Goal: Transaction & Acquisition: Download file/media

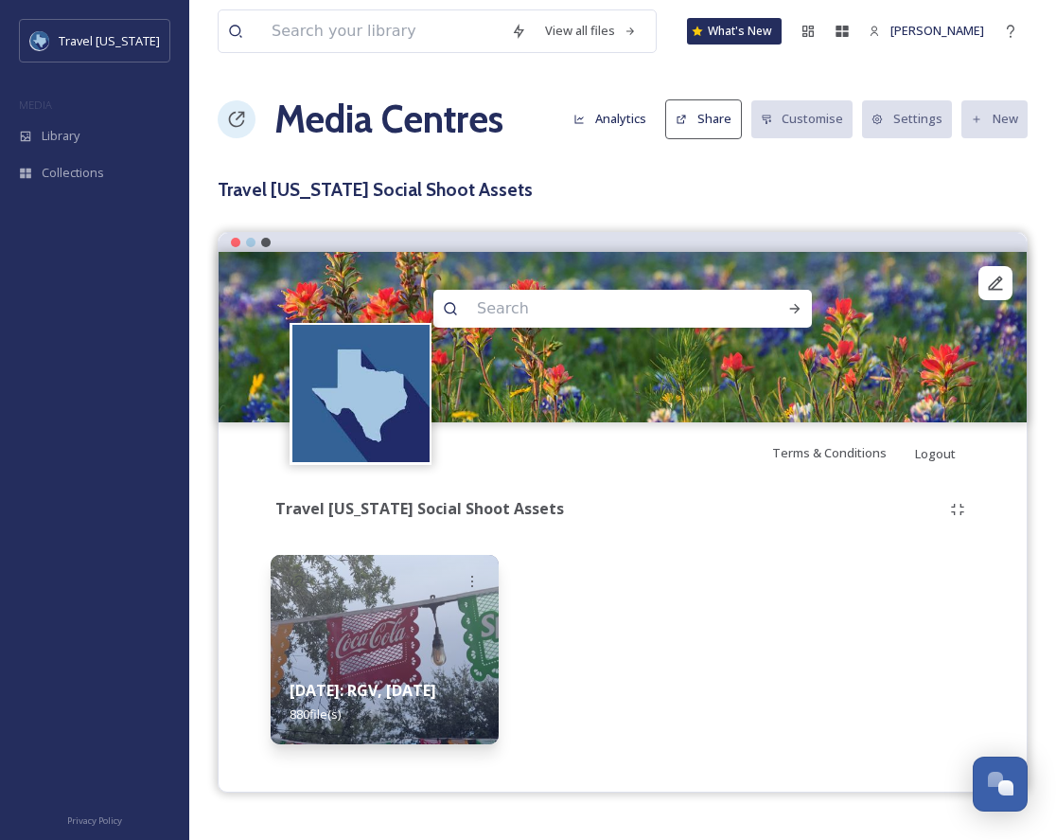
click at [333, 189] on h3 "Travel [US_STATE] Social Shoot Assets" at bounding box center [623, 189] width 810 height 27
click at [352, 680] on strong "[DATE]: RGV, [DATE]" at bounding box center [363, 690] width 147 height 21
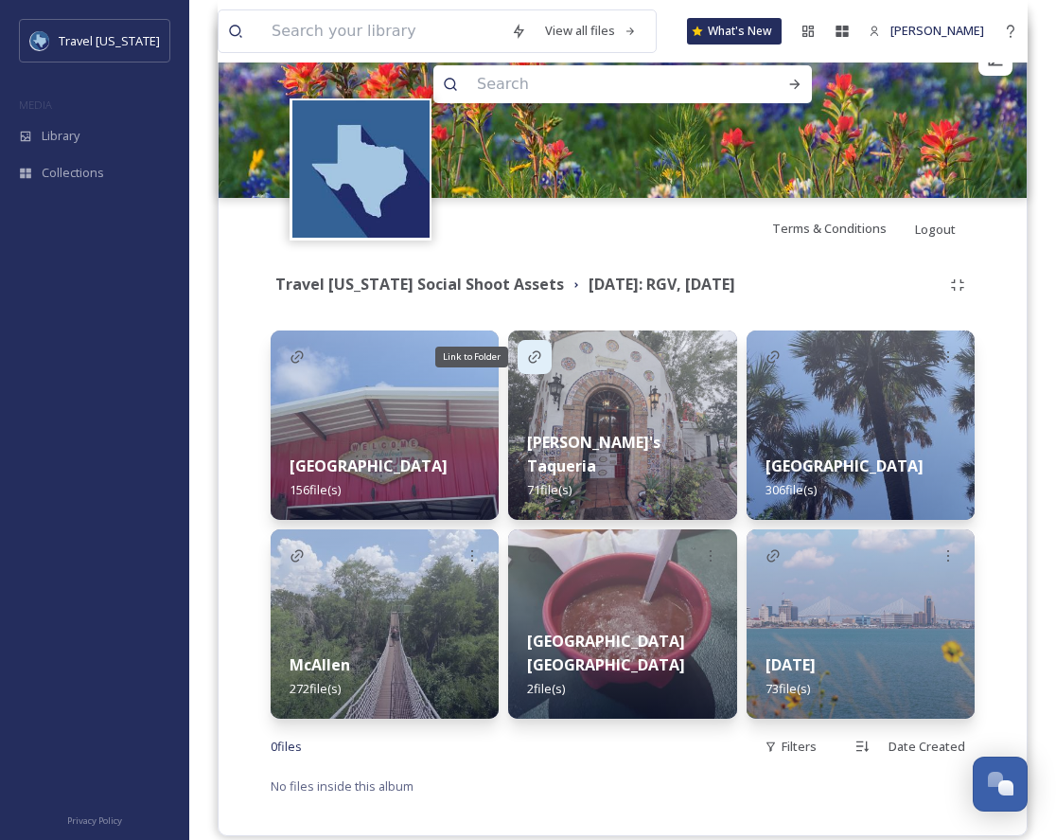
scroll to position [249, 0]
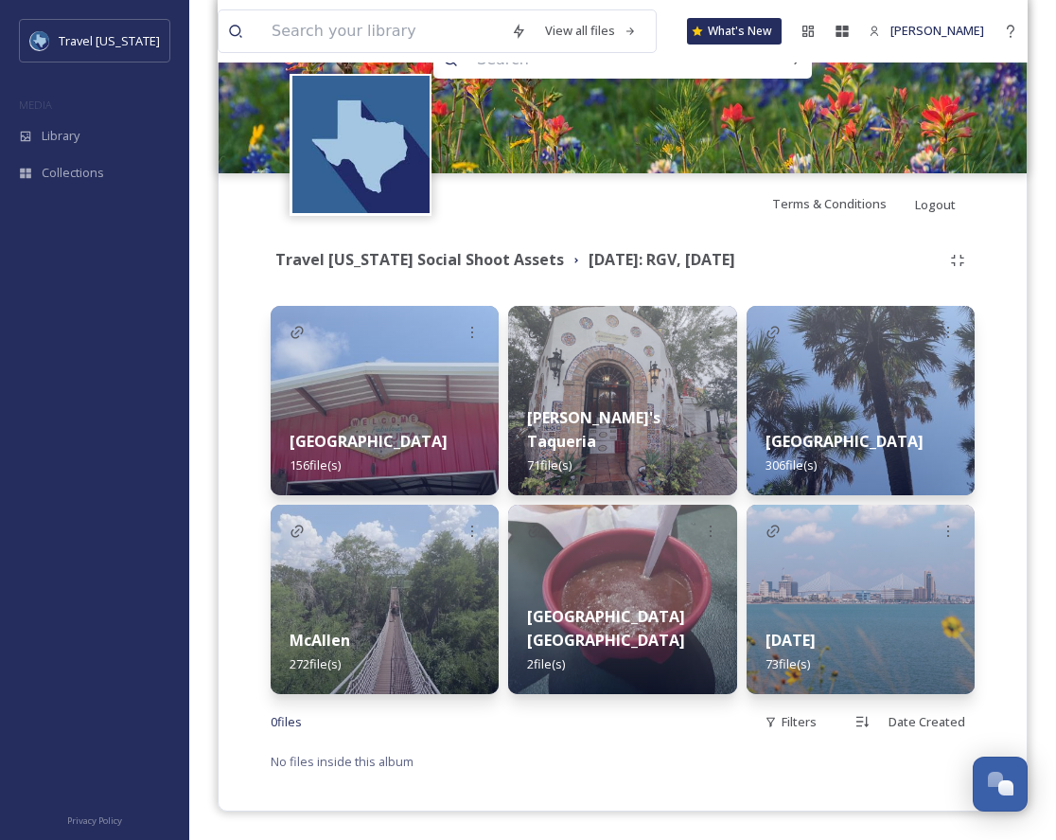
click at [622, 402] on img at bounding box center [622, 400] width 228 height 189
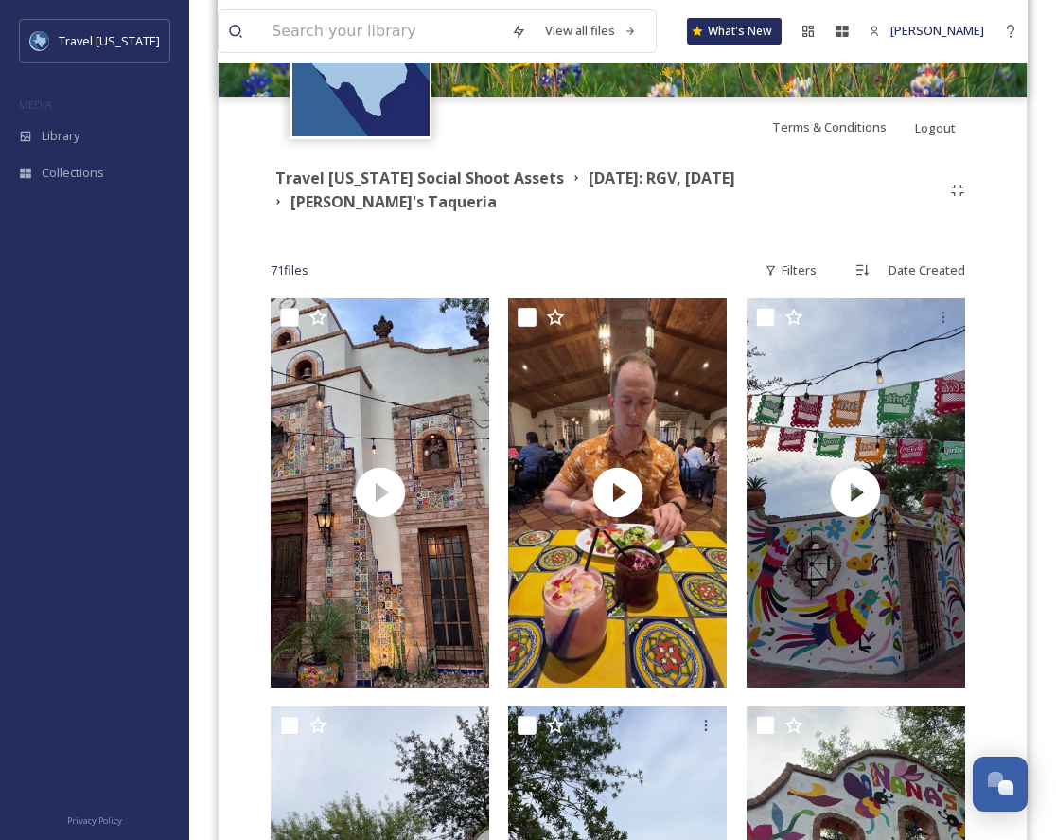
scroll to position [405, 0]
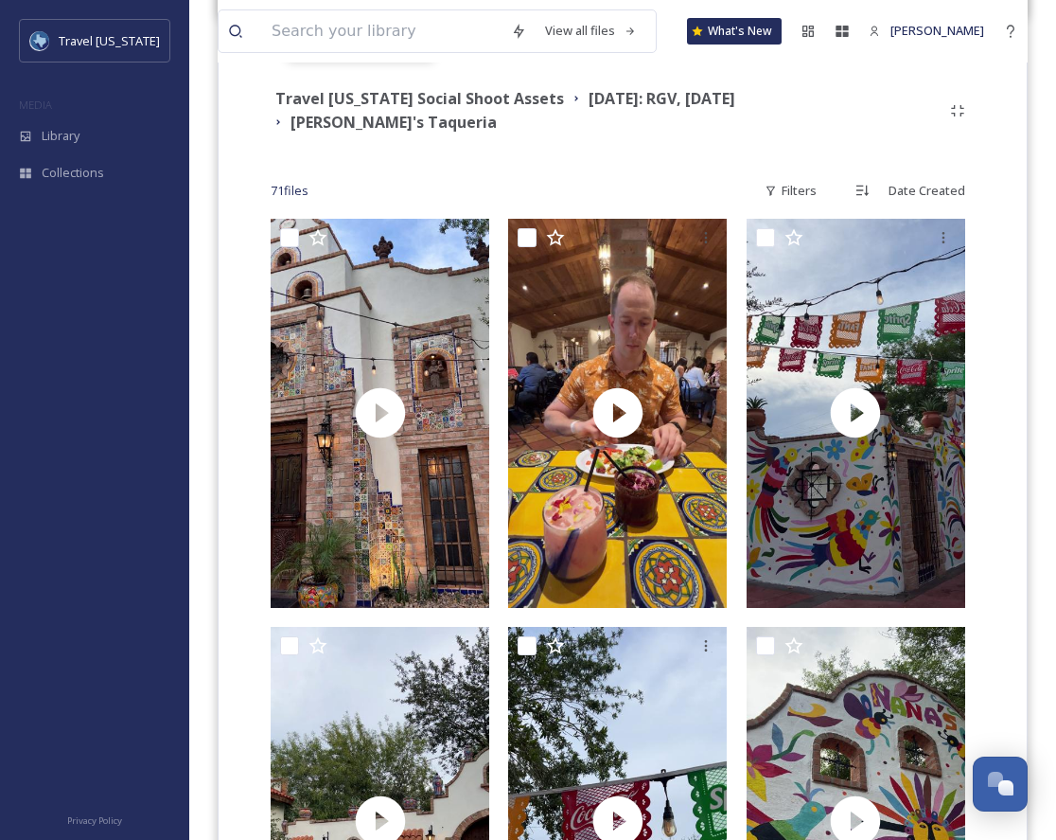
click at [615, 172] on div "71 file s Filters Date Created" at bounding box center [623, 190] width 704 height 37
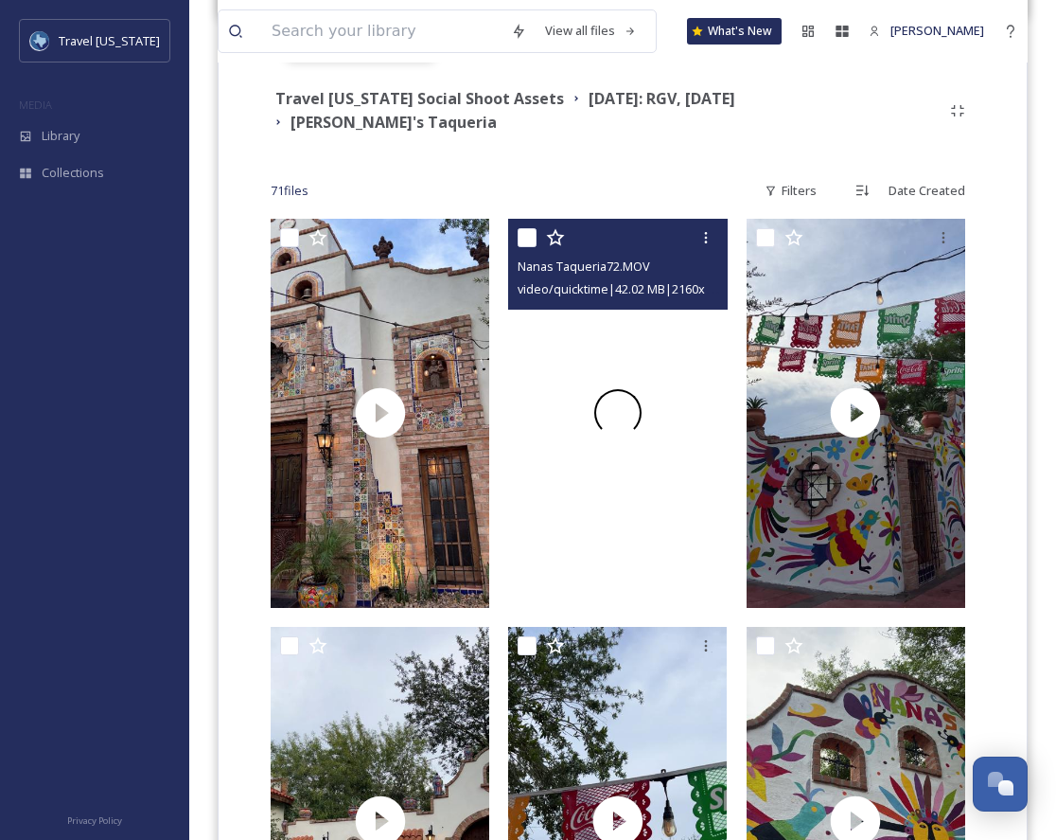
click at [609, 327] on div at bounding box center [617, 413] width 219 height 389
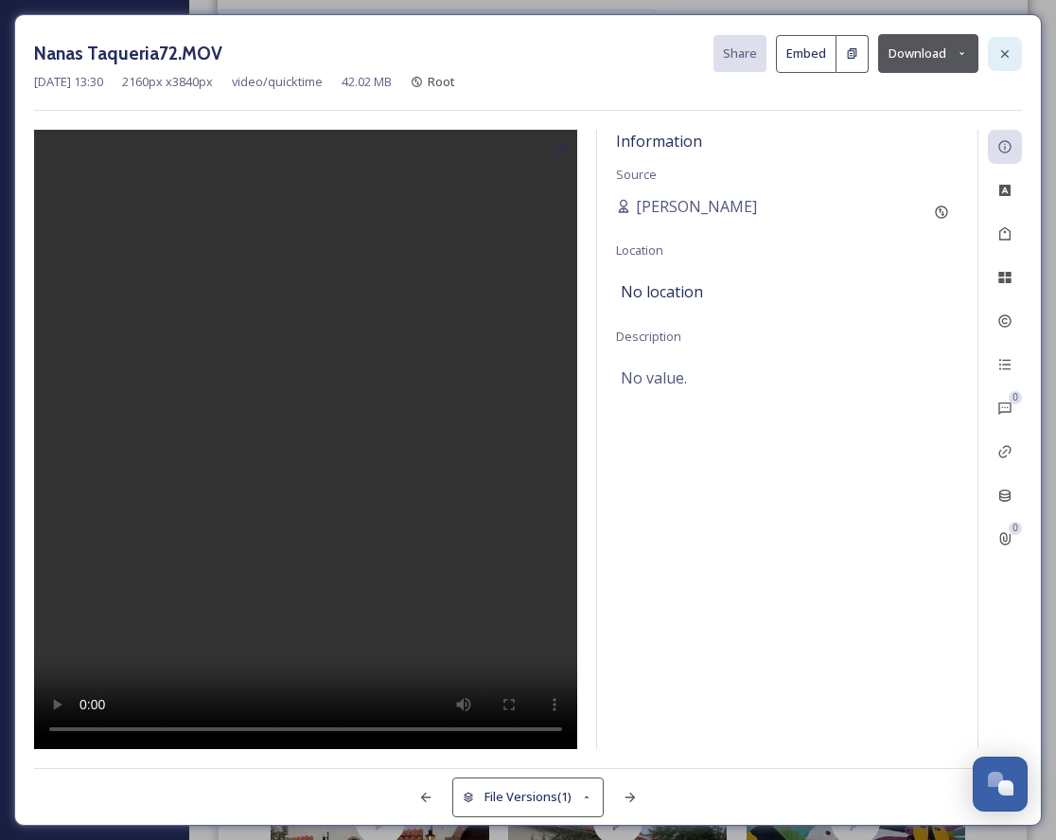
click at [1006, 51] on icon at bounding box center [1005, 53] width 8 height 8
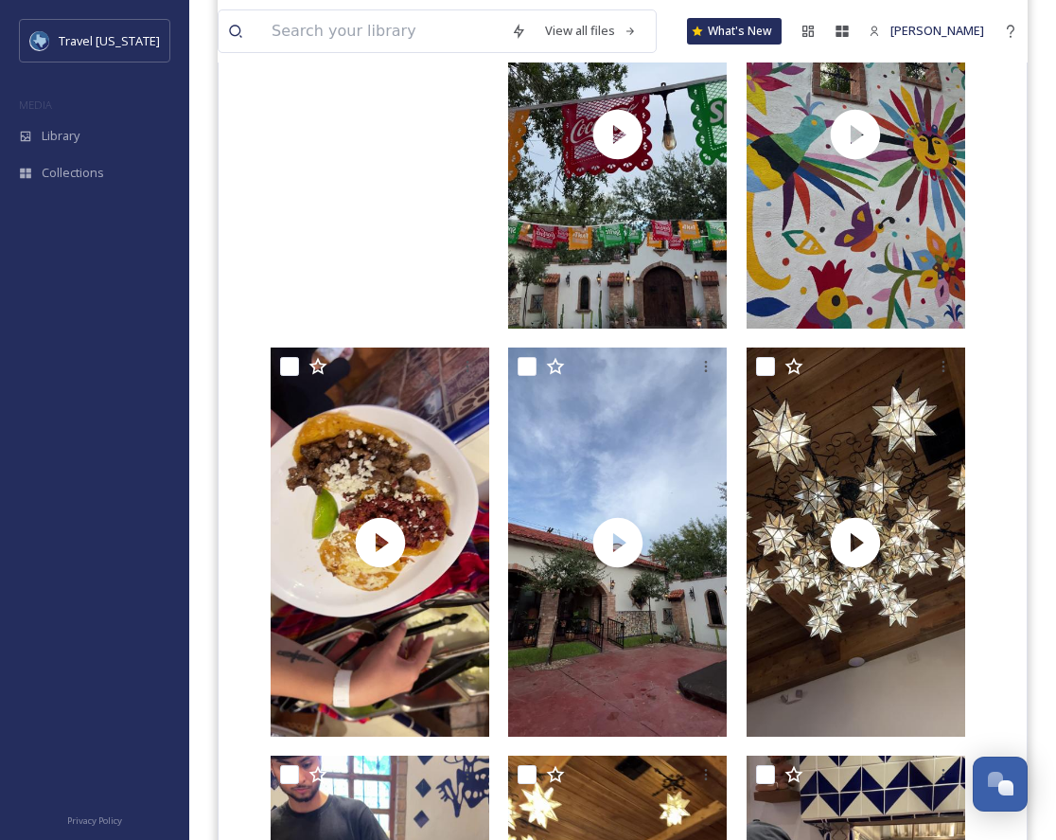
scroll to position [1103, 0]
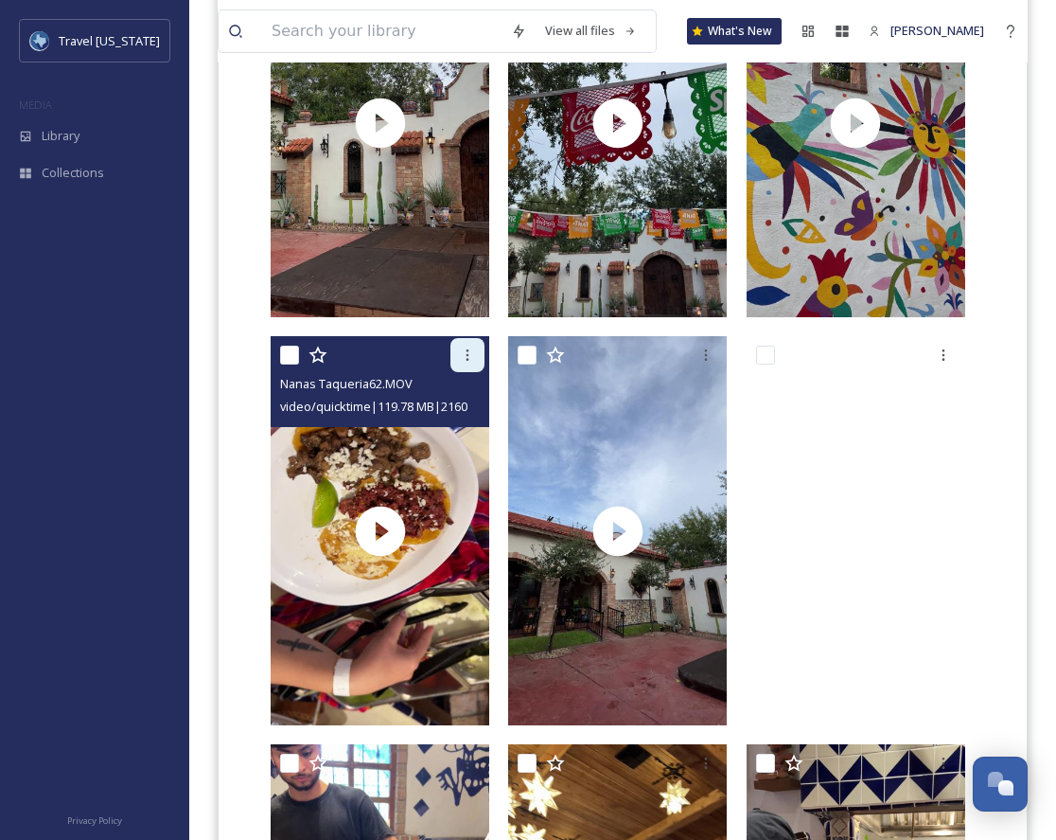
click at [466, 347] on icon at bounding box center [467, 354] width 15 height 15
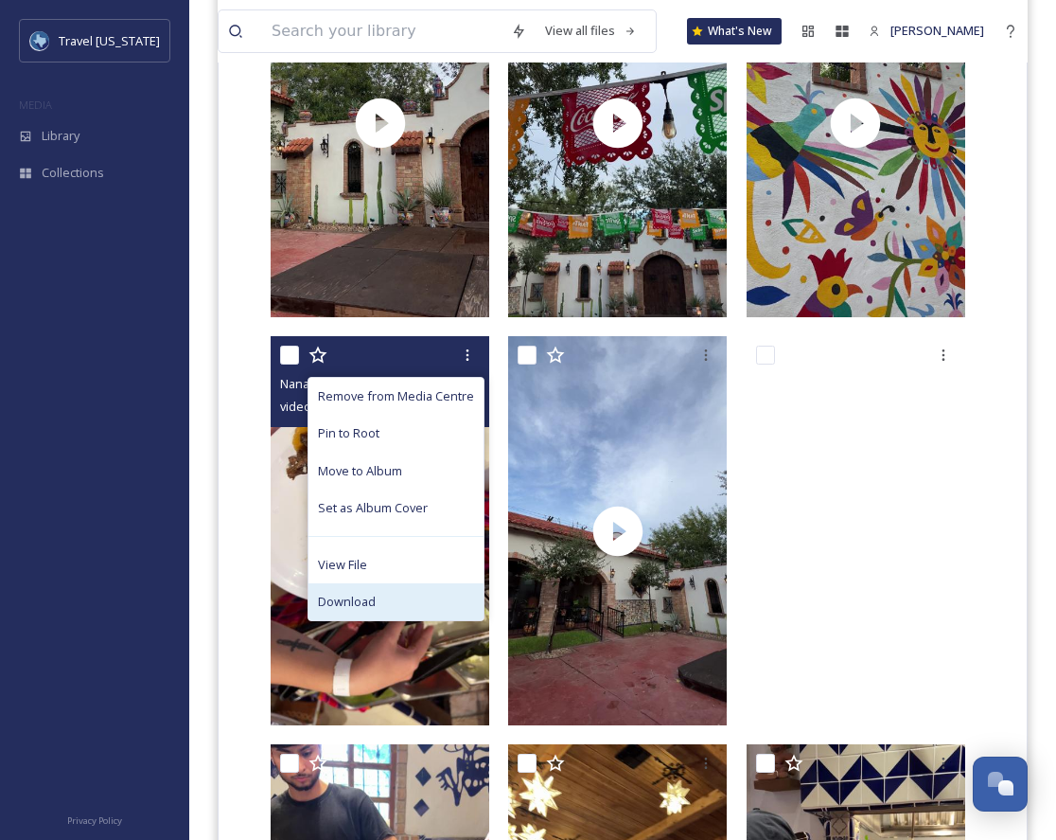
click at [418, 583] on div "Download" at bounding box center [396, 601] width 175 height 37
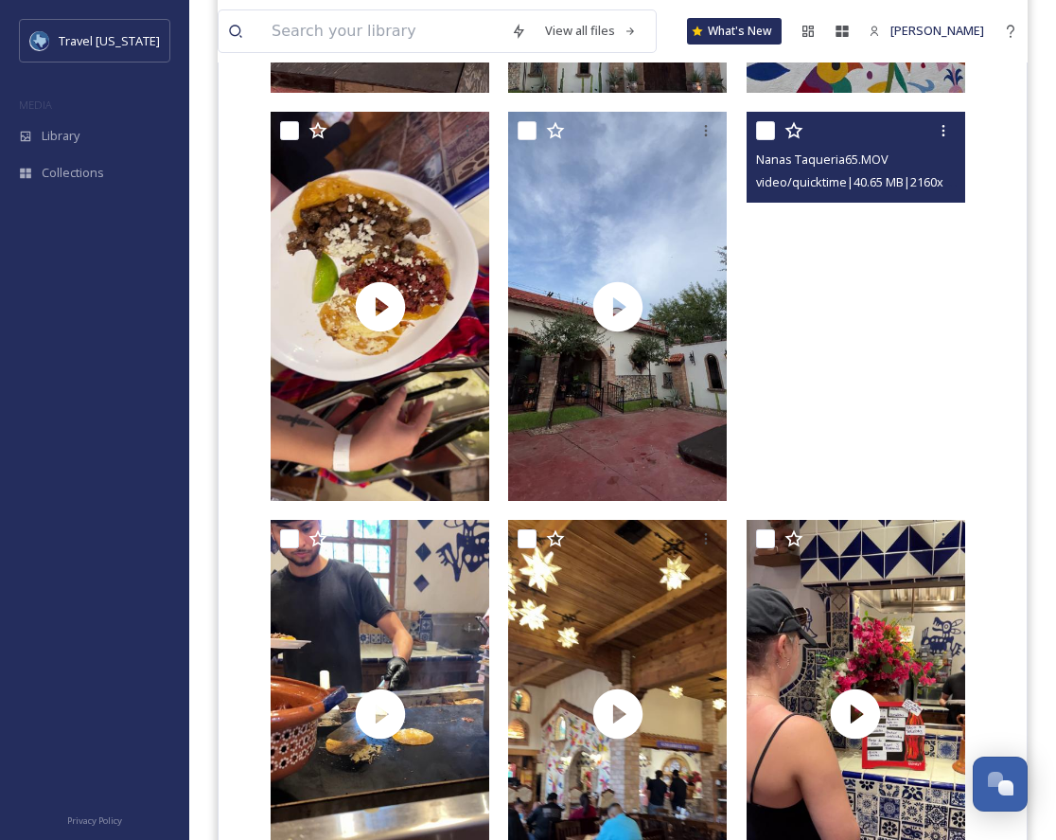
scroll to position [1421, 0]
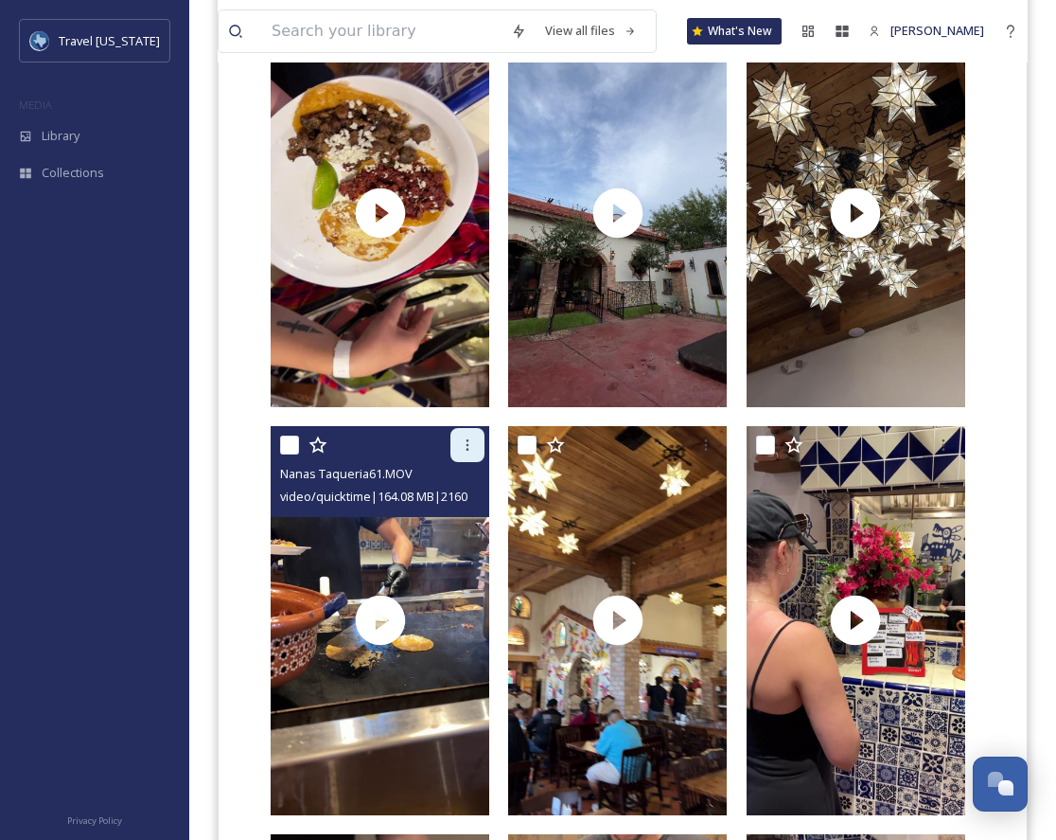
click at [473, 439] on div at bounding box center [468, 445] width 34 height 34
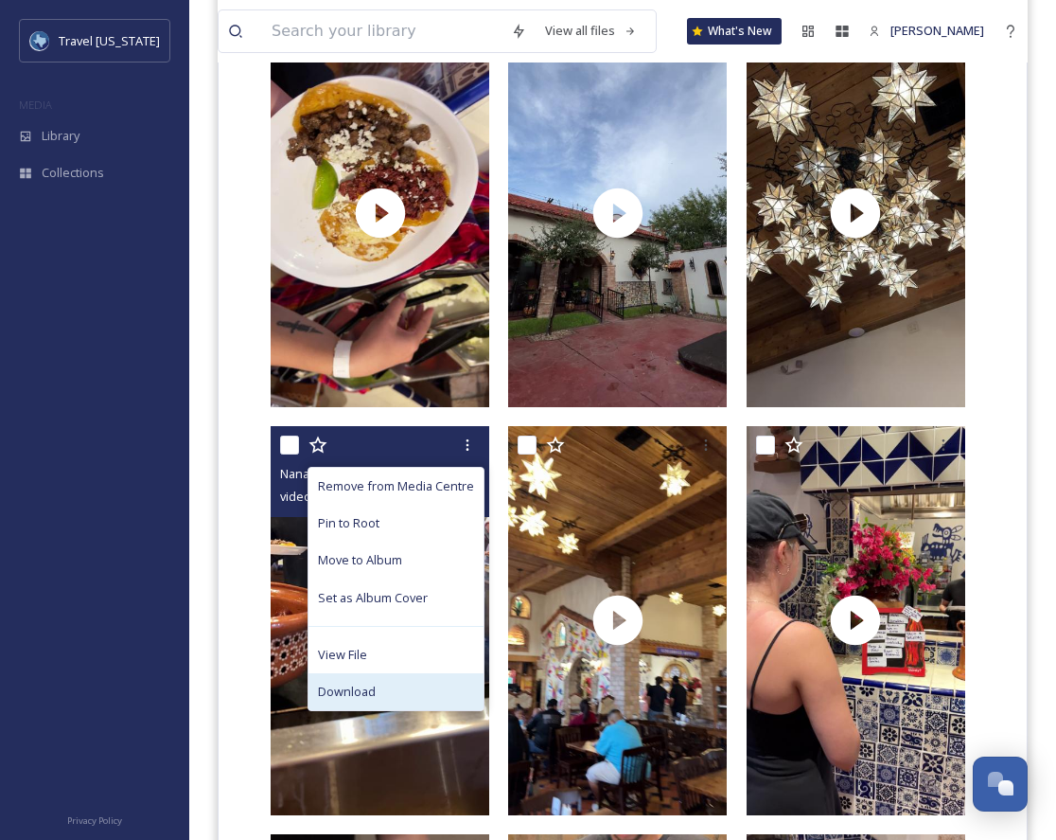
click at [409, 673] on div "Download" at bounding box center [396, 691] width 175 height 37
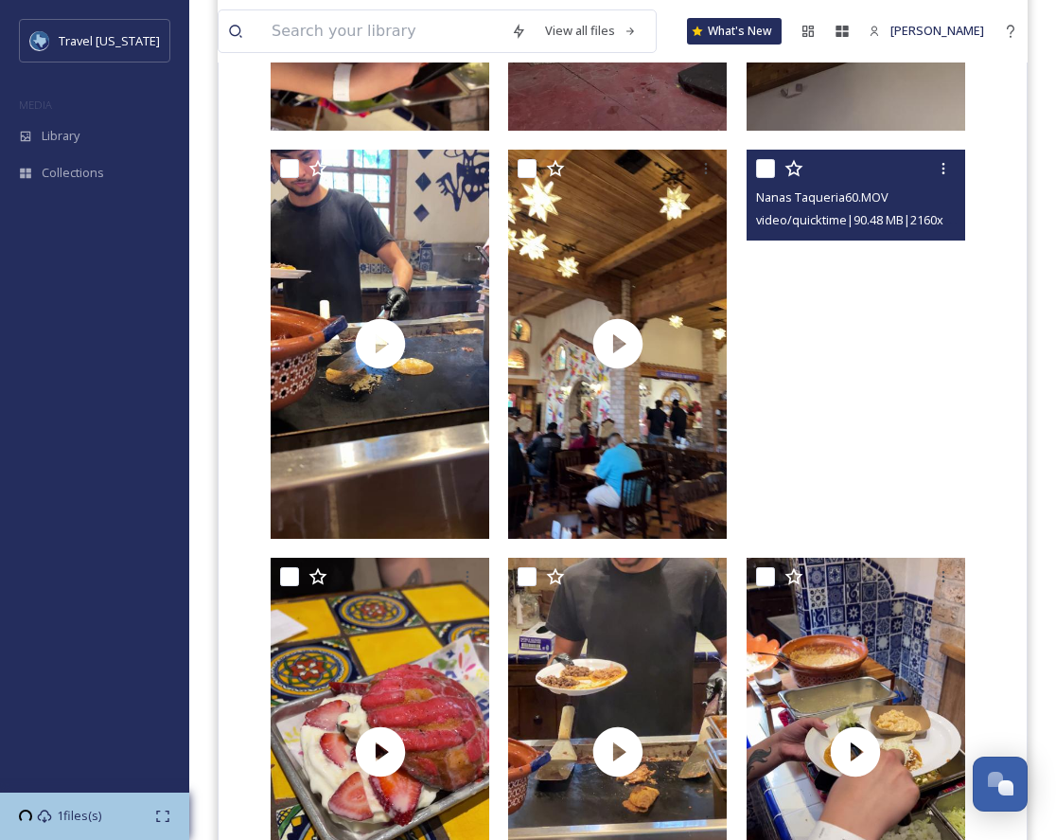
scroll to position [1698, 0]
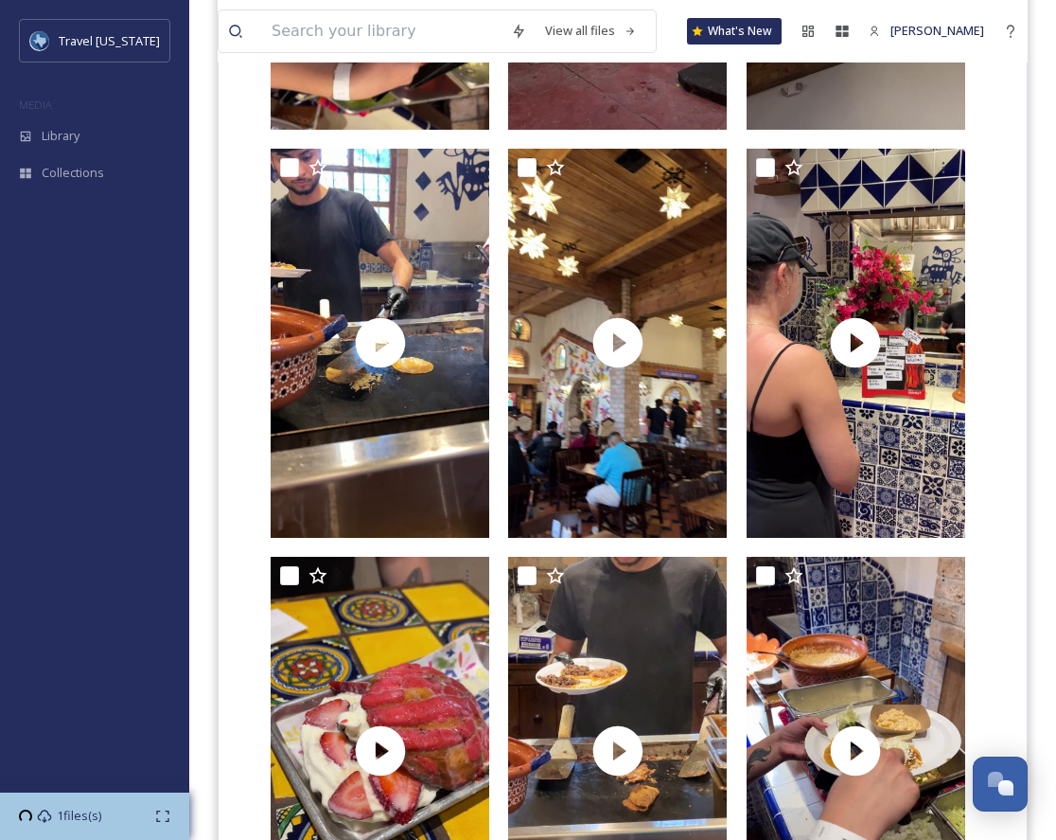
click at [933, 398] on video "Nanas Taqueria60.MOV" at bounding box center [856, 343] width 219 height 389
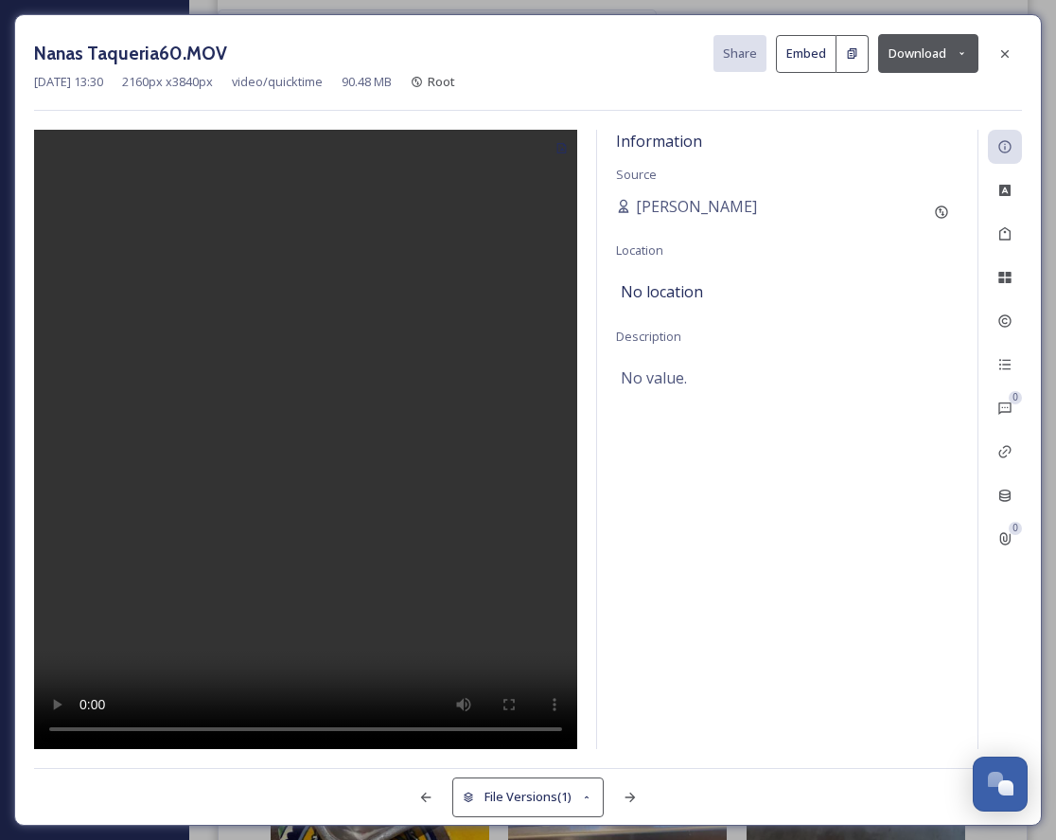
click at [382, 585] on video at bounding box center [305, 440] width 543 height 620
click at [907, 46] on button "Download" at bounding box center [928, 53] width 100 height 39
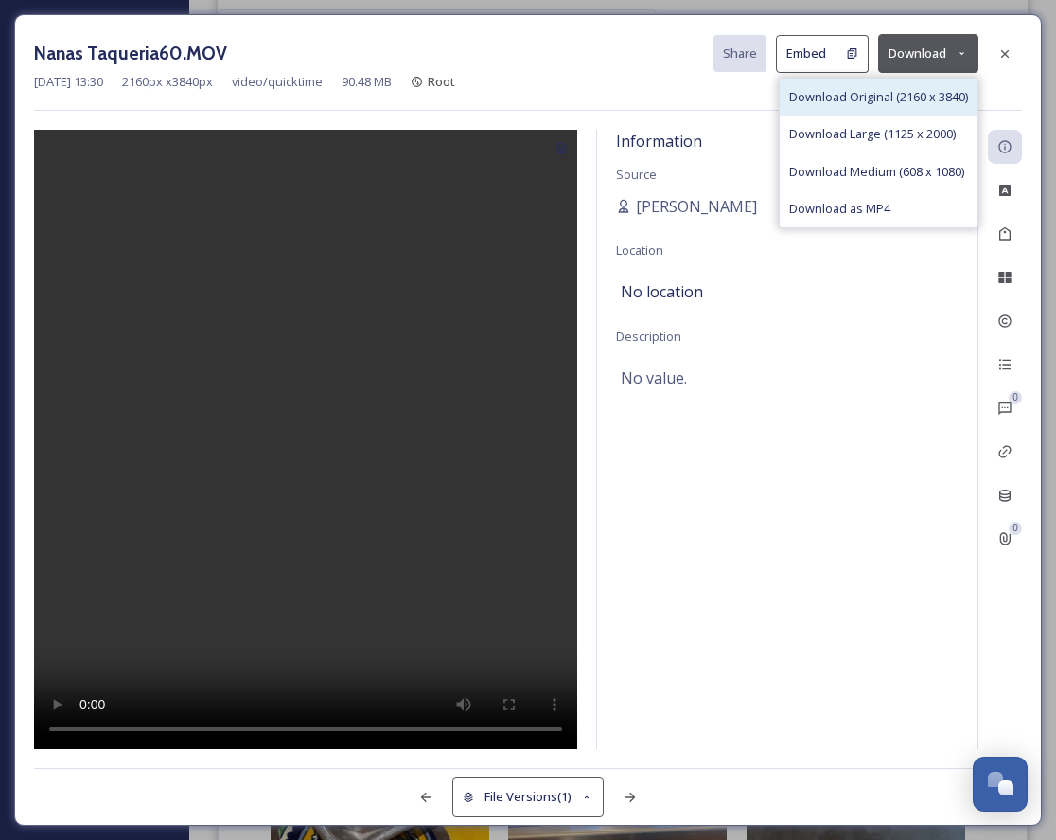
click at [899, 104] on span "Download Original (2160 x 3840)" at bounding box center [878, 97] width 179 height 18
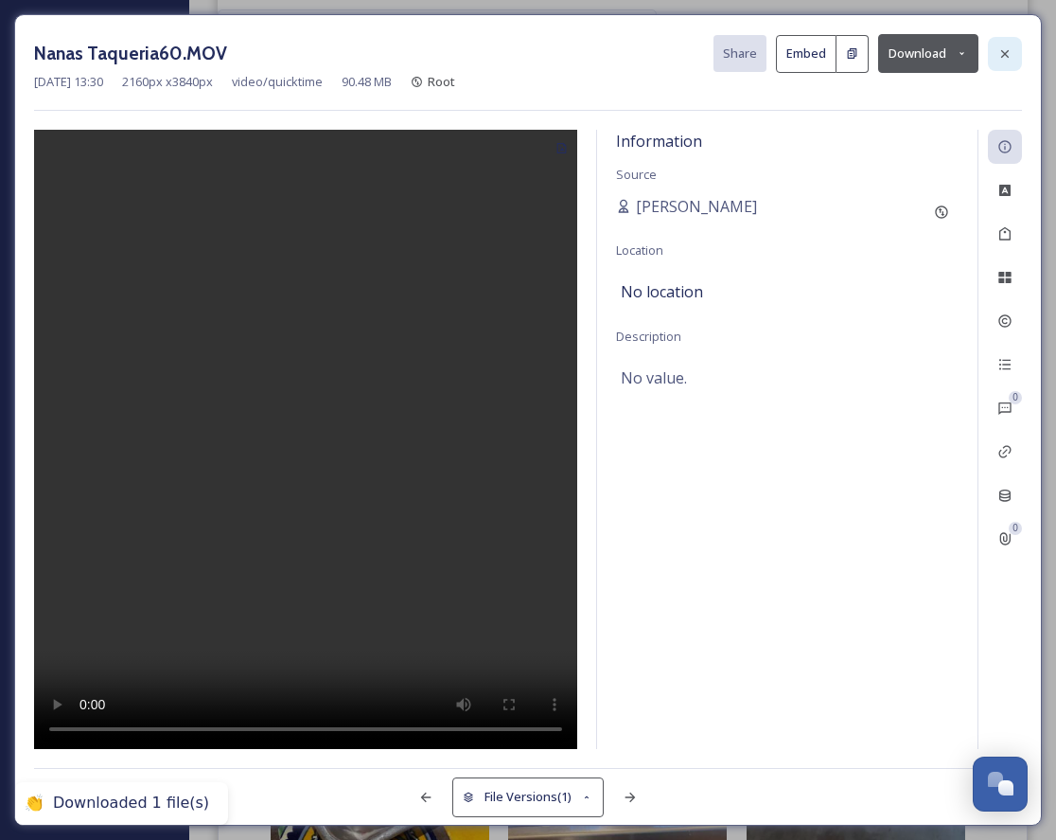
click at [1010, 58] on icon at bounding box center [1005, 53] width 15 height 15
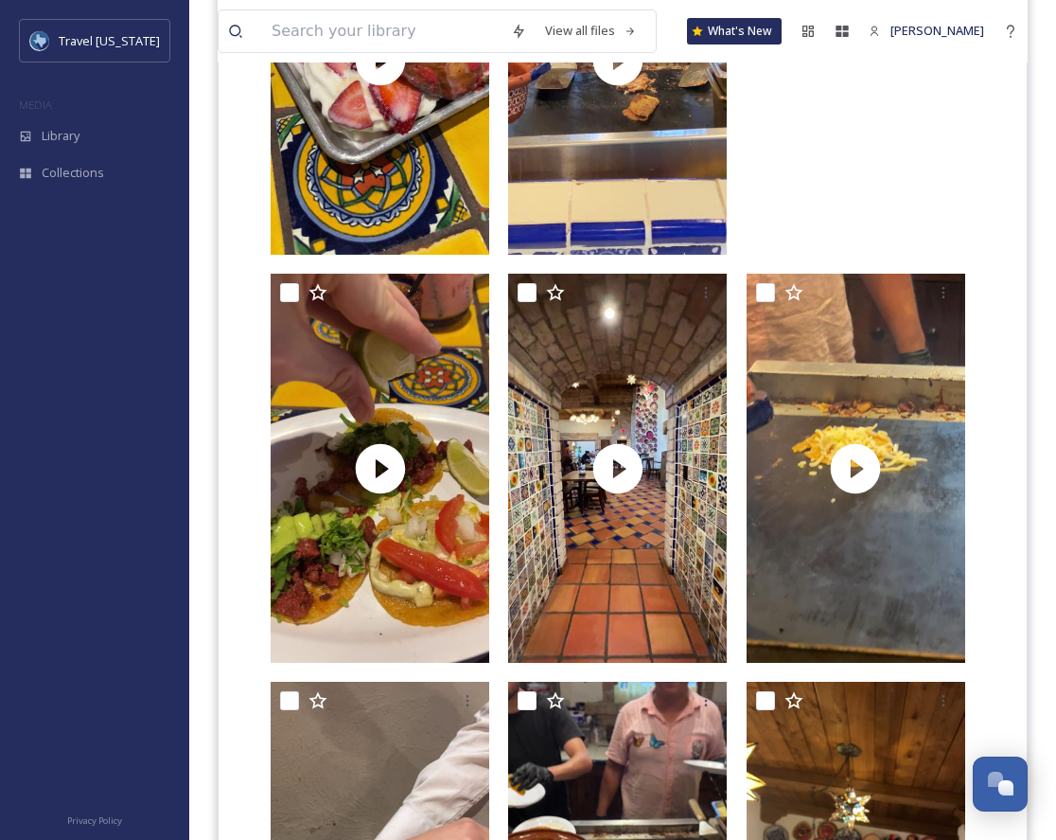
scroll to position [2445, 0]
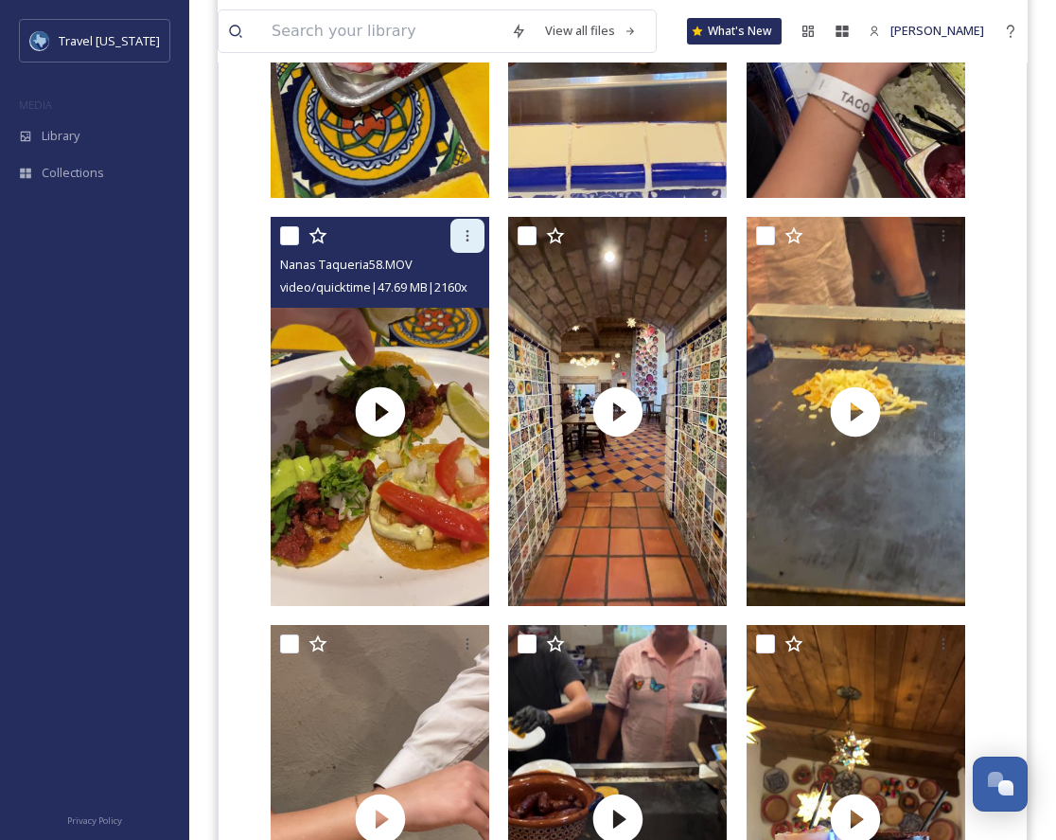
click at [468, 230] on icon at bounding box center [468, 235] width 3 height 11
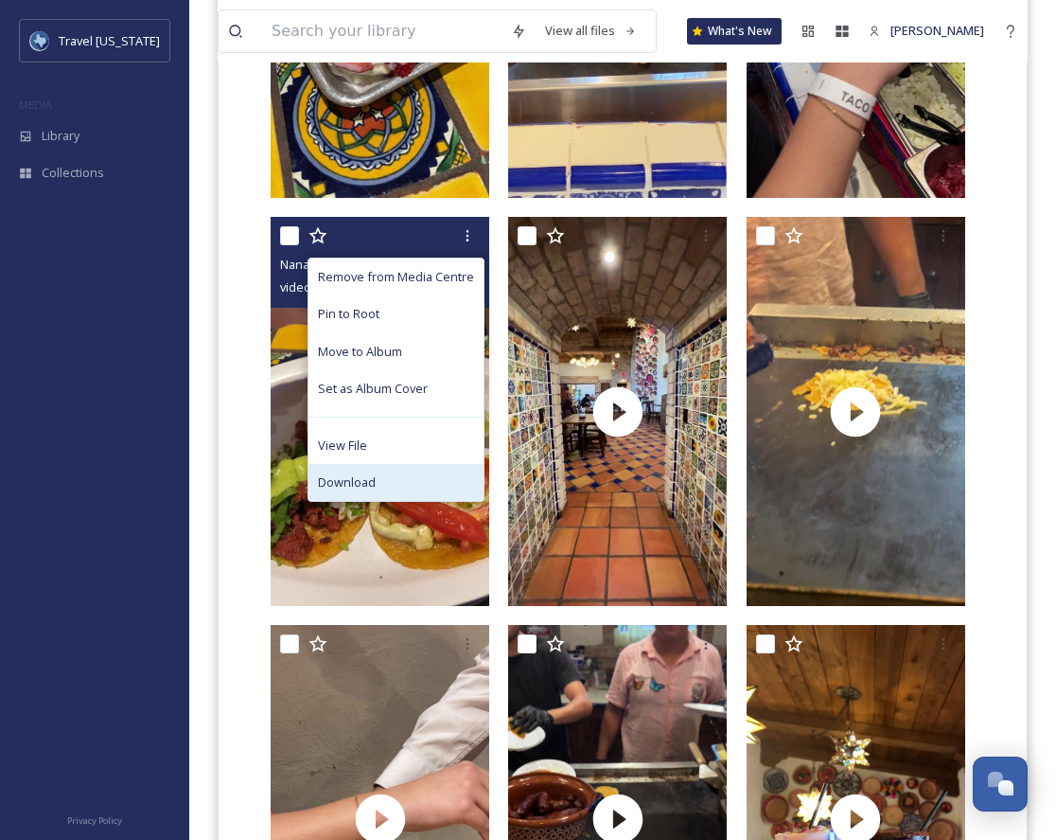
click at [409, 464] on div "Download" at bounding box center [396, 482] width 175 height 37
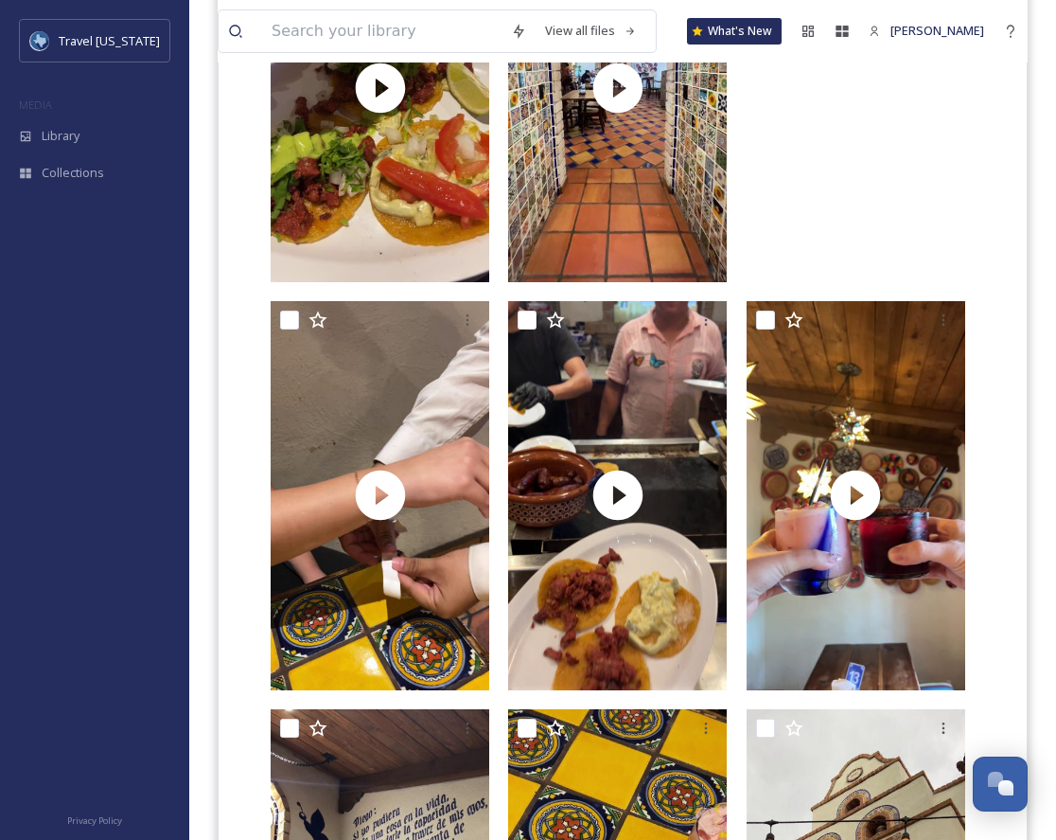
scroll to position [2773, 0]
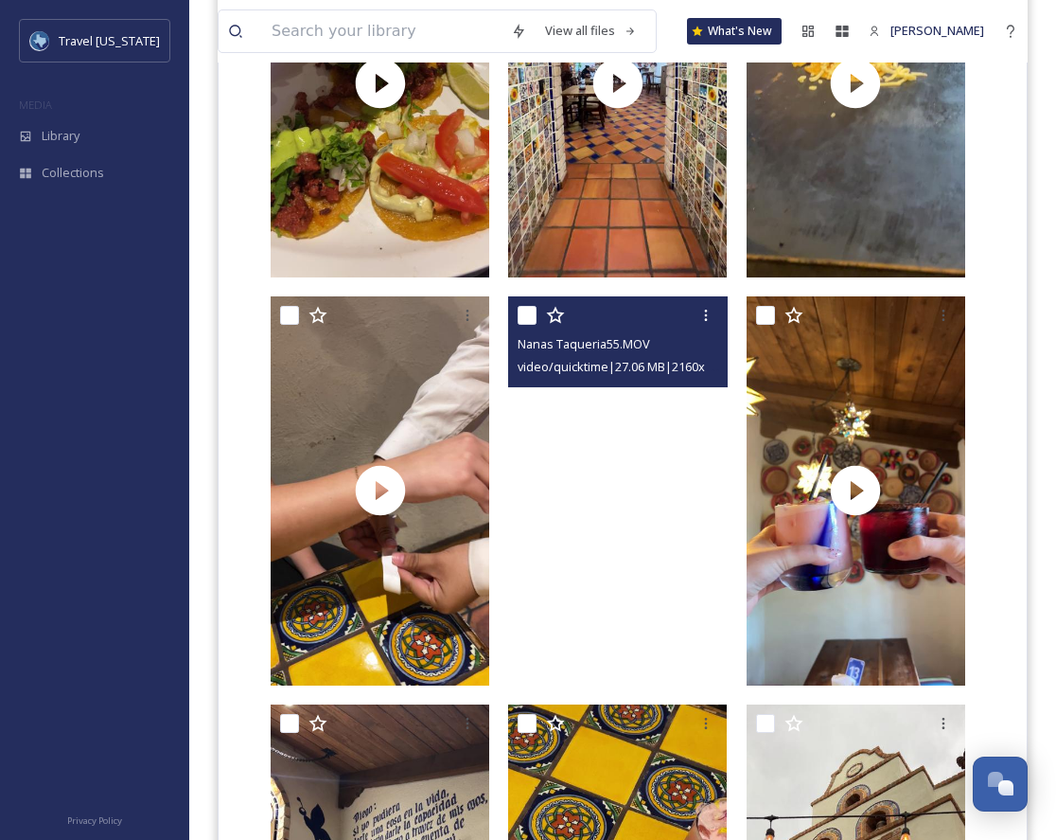
click at [610, 536] on video "Nanas Taqueria55.MOV" at bounding box center [617, 490] width 219 height 389
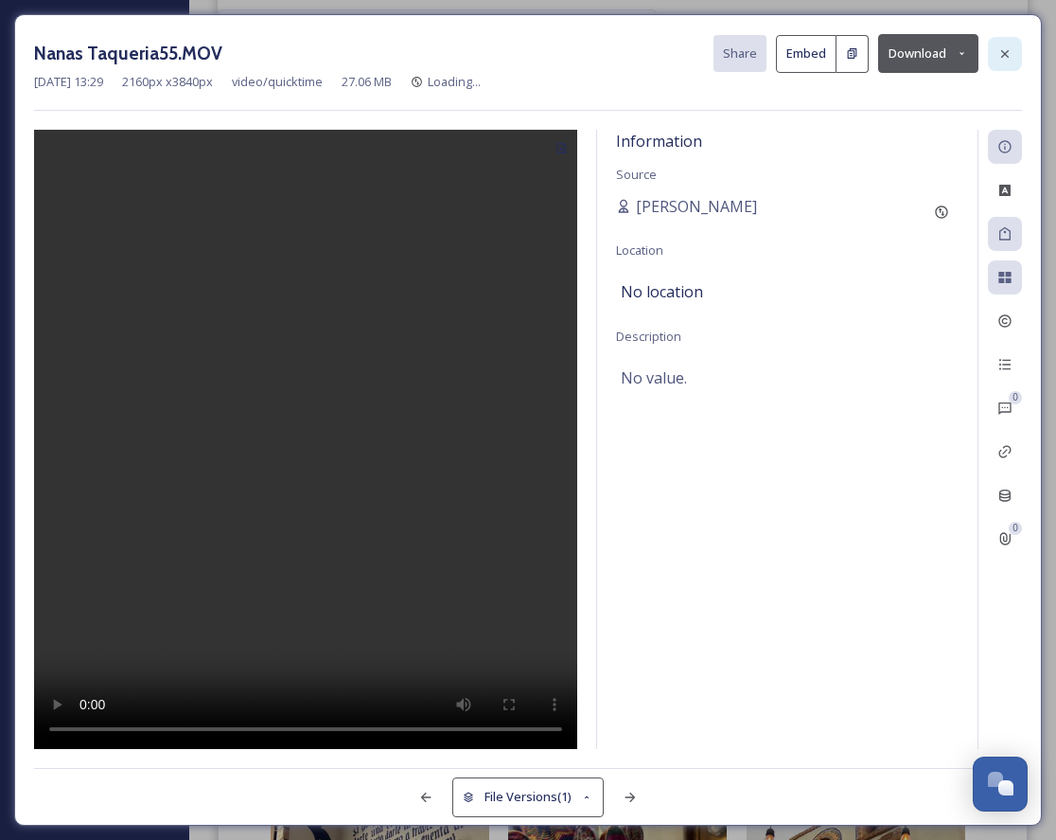
click at [1001, 50] on icon at bounding box center [1005, 53] width 8 height 8
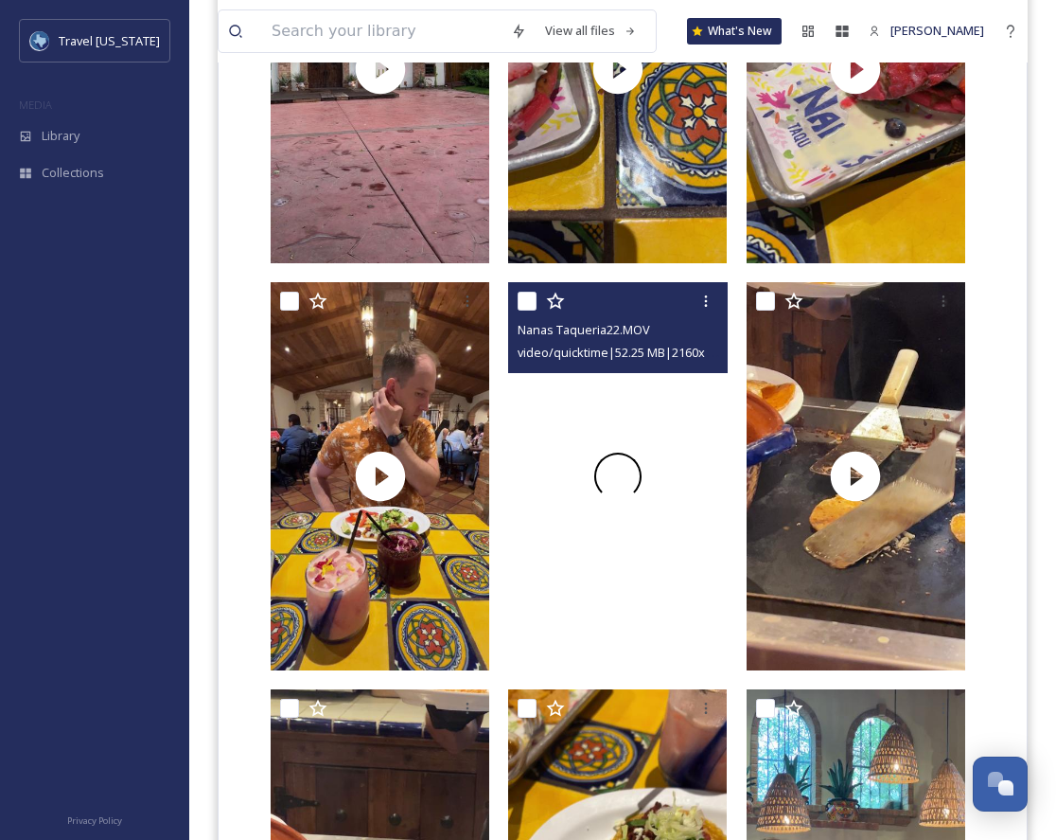
scroll to position [6505, 0]
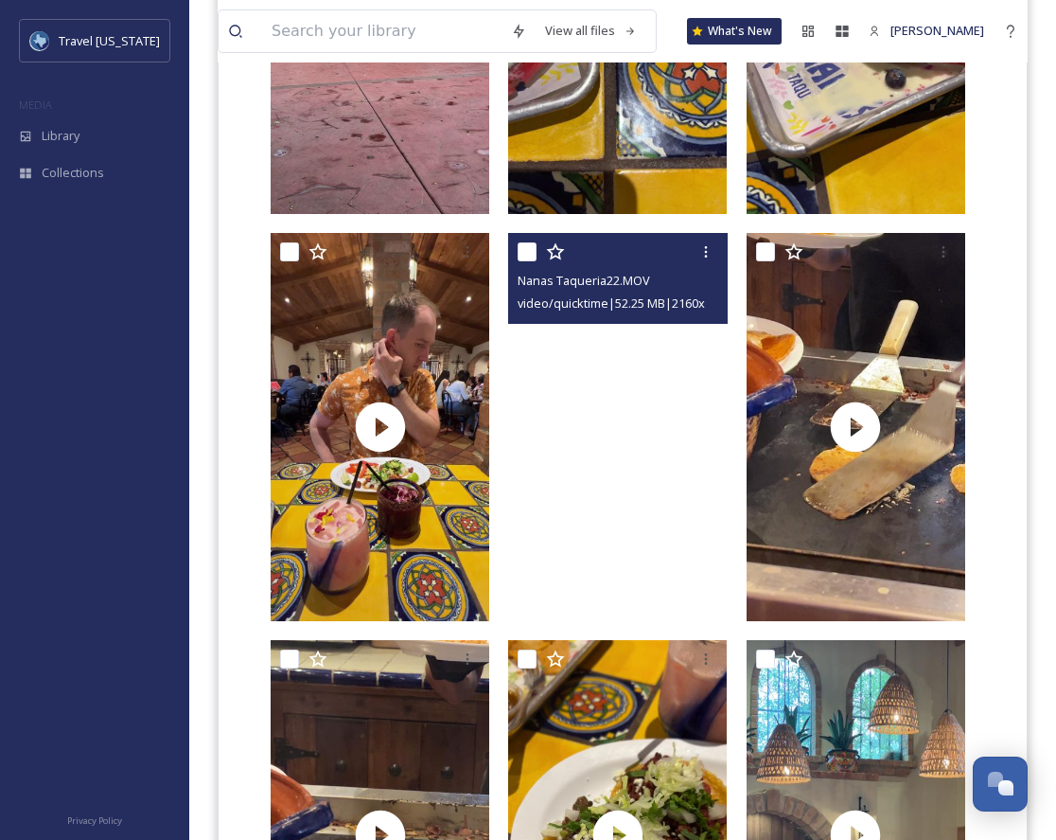
click at [641, 450] on video "Nanas Taqueria22.MOV" at bounding box center [617, 427] width 219 height 389
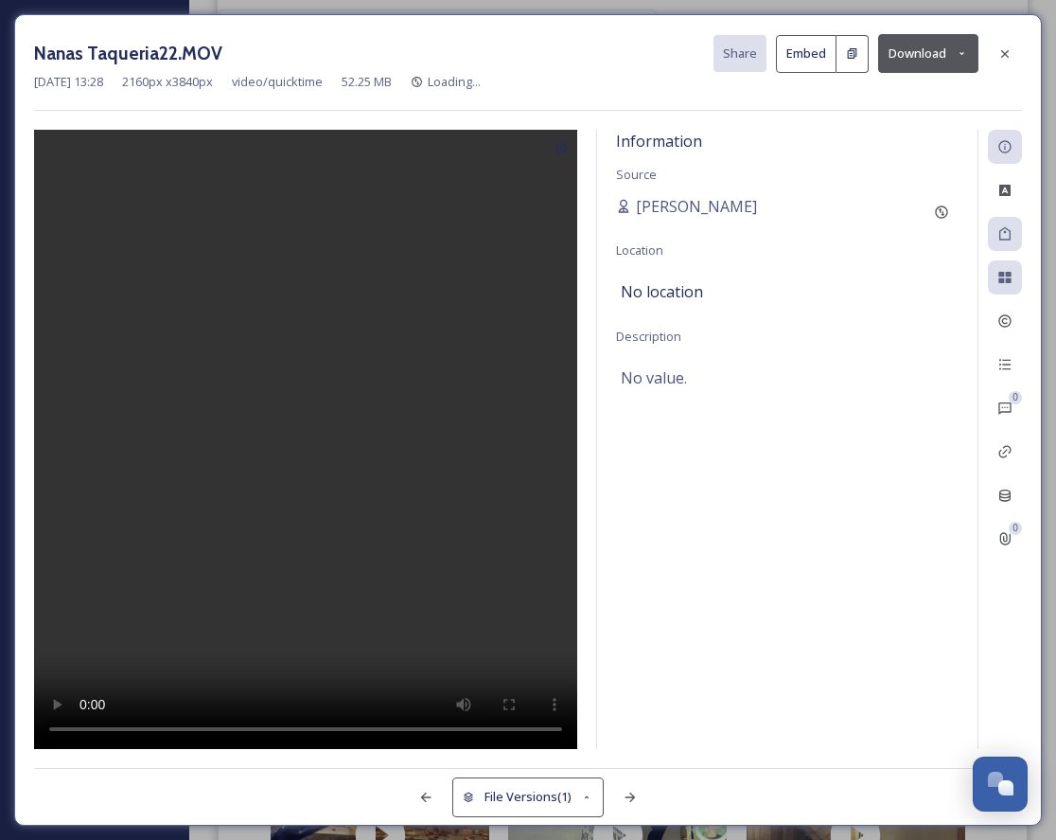
click at [319, 467] on video at bounding box center [305, 440] width 543 height 620
click at [936, 62] on button "Download" at bounding box center [928, 53] width 100 height 39
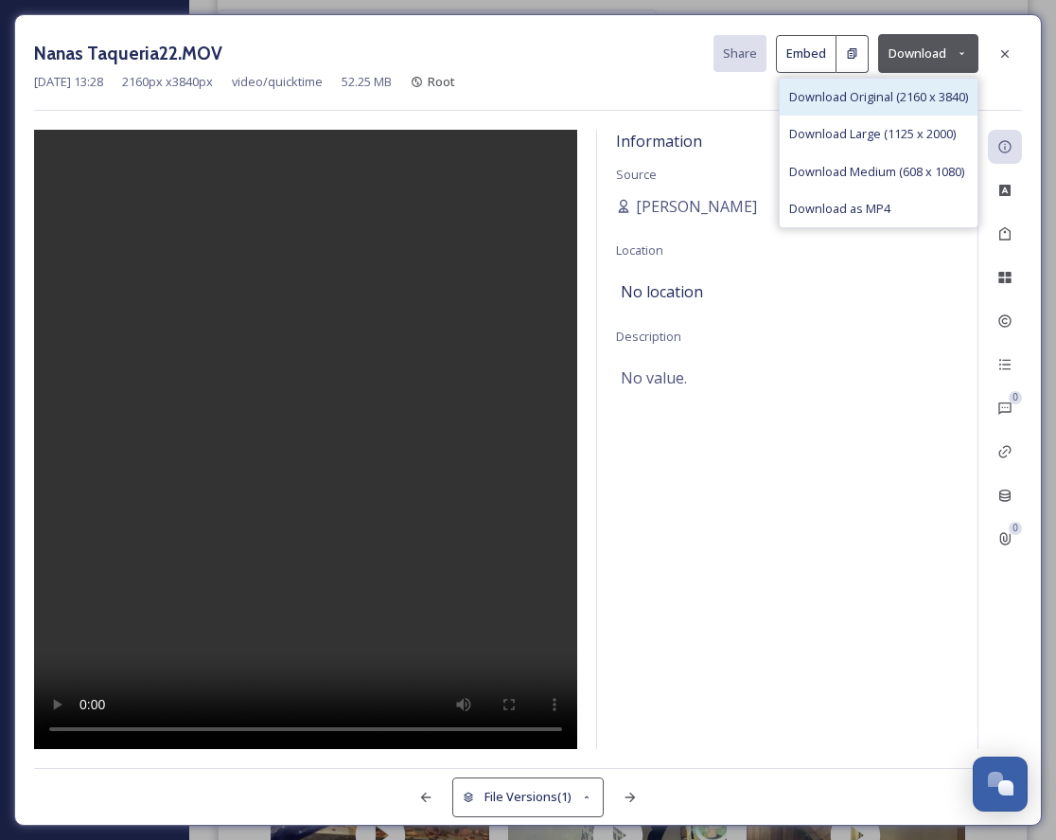
click at [918, 96] on span "Download Original (2160 x 3840)" at bounding box center [878, 97] width 179 height 18
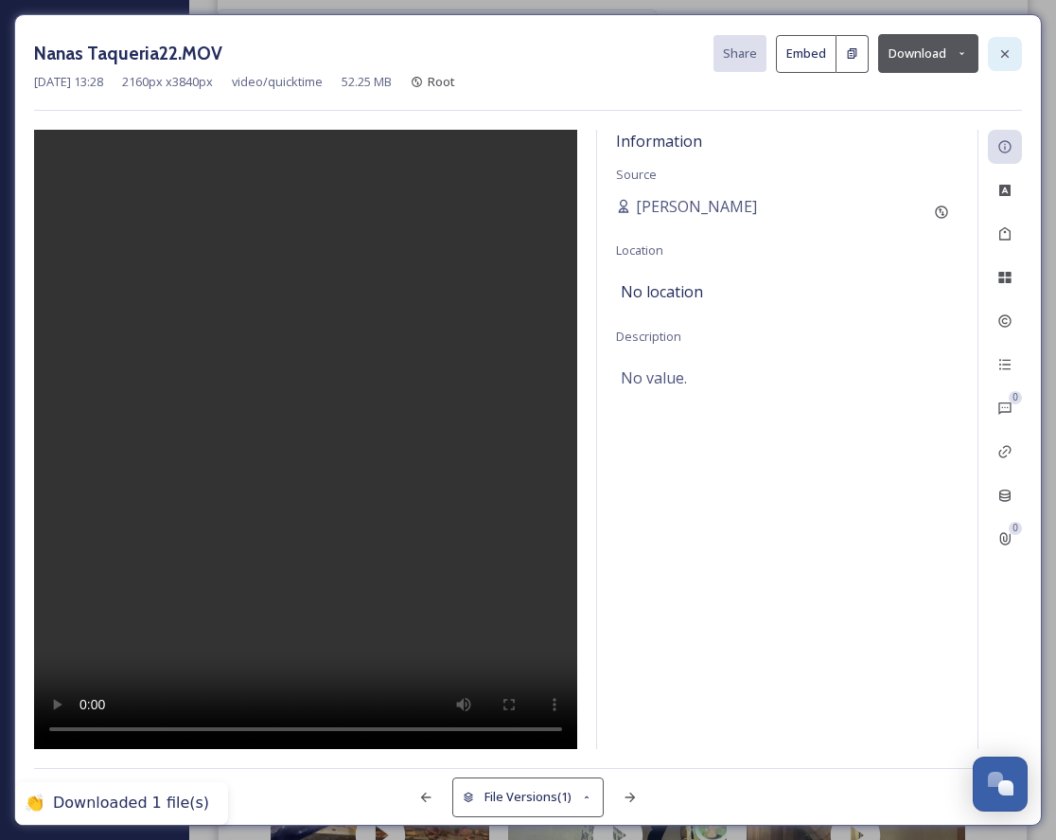
click at [1008, 54] on icon at bounding box center [1005, 53] width 15 height 15
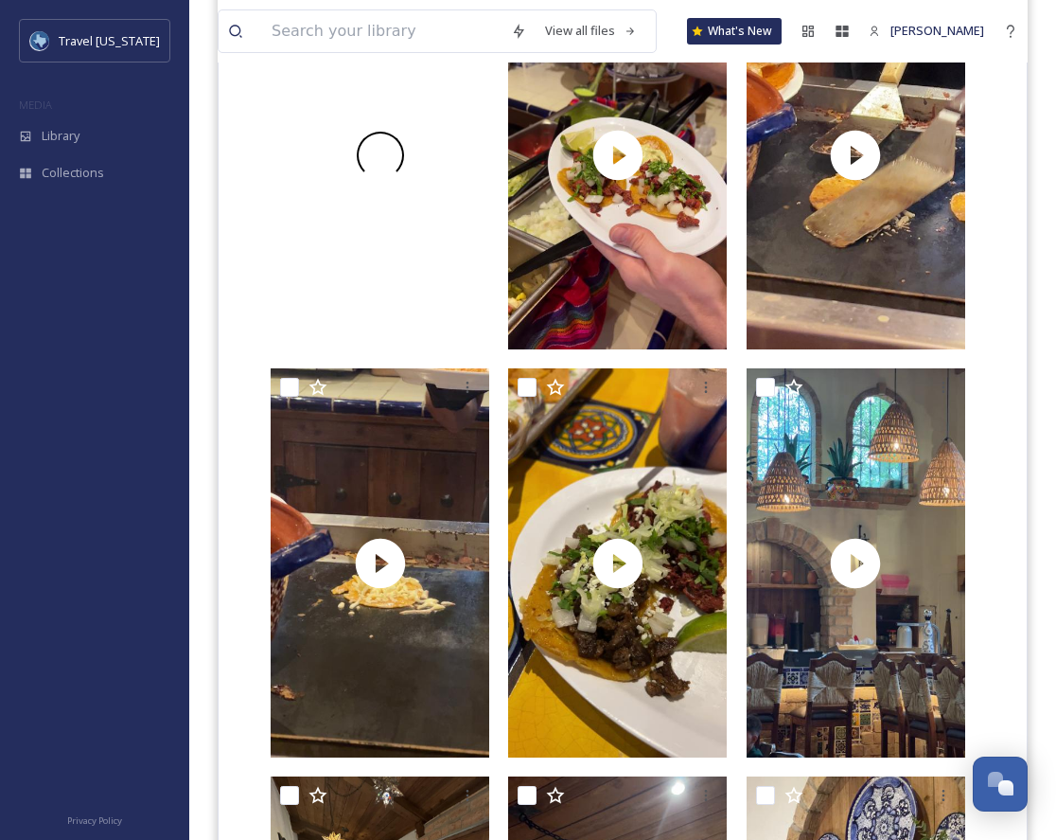
scroll to position [6682, 0]
